Goal: Go to known website: Access a specific website the user already knows

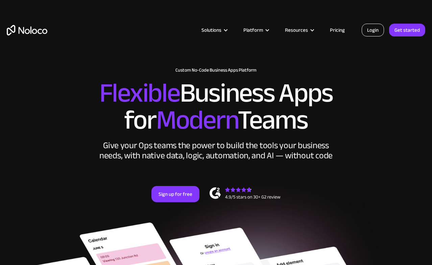
click at [376, 33] on link "Login" at bounding box center [373, 30] width 22 height 13
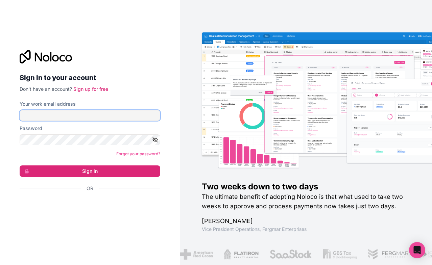
click at [98, 115] on input "Your work email address" at bounding box center [90, 115] width 141 height 11
type input "auralee@notsummer.com"
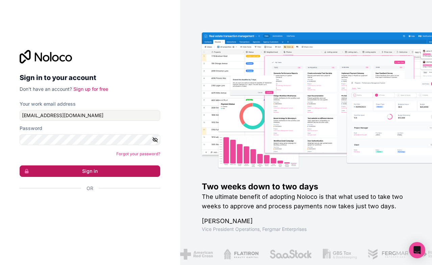
click at [94, 166] on button "Sign in" at bounding box center [90, 171] width 141 height 11
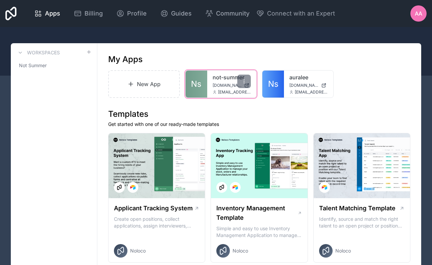
click at [222, 83] on span "not-summer.noloco.co" at bounding box center [227, 85] width 29 height 5
